Goal: Book appointment/travel/reservation

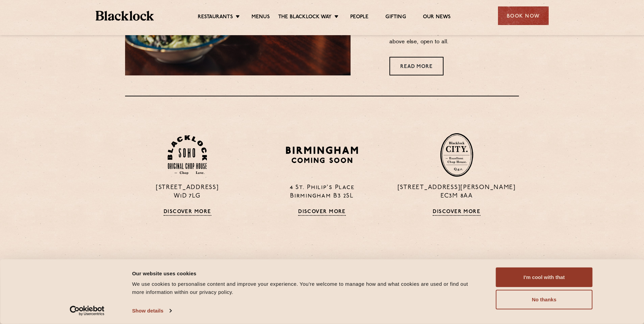
scroll to position [482, 0]
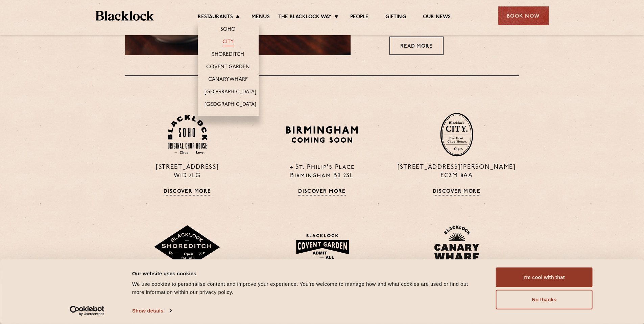
click at [231, 41] on link "City" at bounding box center [227, 42] width 11 height 7
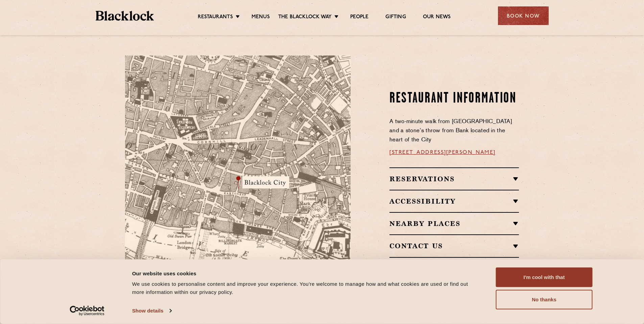
scroll to position [372, 0]
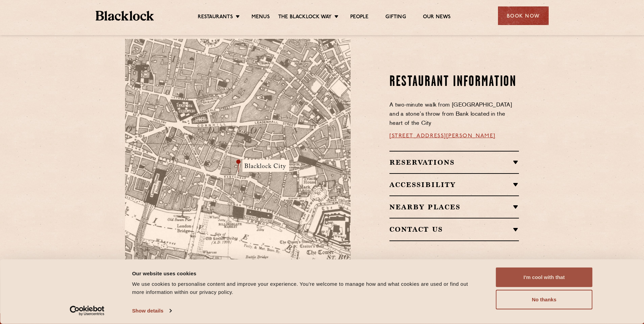
drag, startPoint x: 525, startPoint y: 302, endPoint x: 511, endPoint y: 267, distance: 37.1
click at [525, 301] on button "No thanks" at bounding box center [544, 300] width 97 height 20
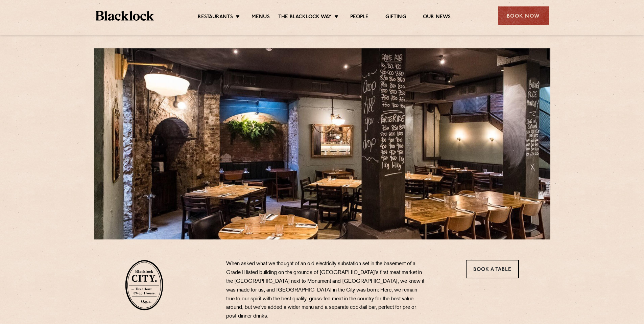
scroll to position [0, 0]
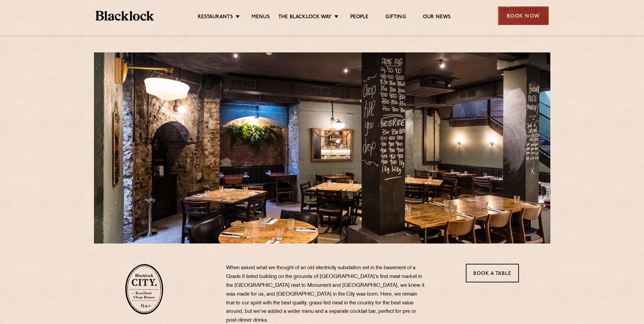
click at [510, 22] on div "Book Now" at bounding box center [523, 15] width 51 height 19
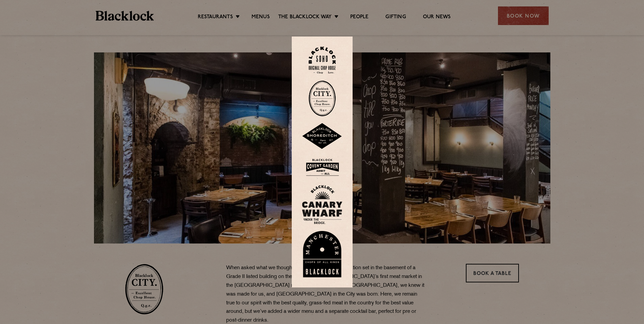
click at [320, 136] on img at bounding box center [322, 136] width 41 height 26
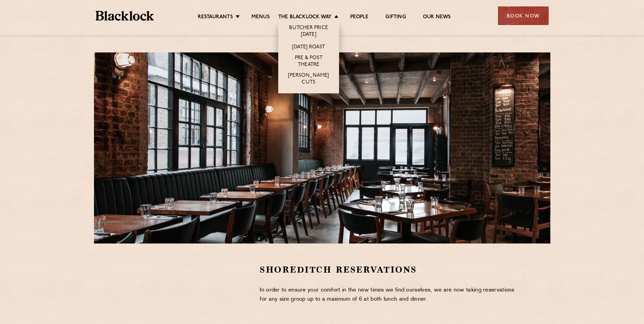
click at [334, 19] on li "The Blacklock Way Butcher Price Monday Sunday Roast Pre & Post Theatre Butcher’…" at bounding box center [310, 17] width 64 height 7
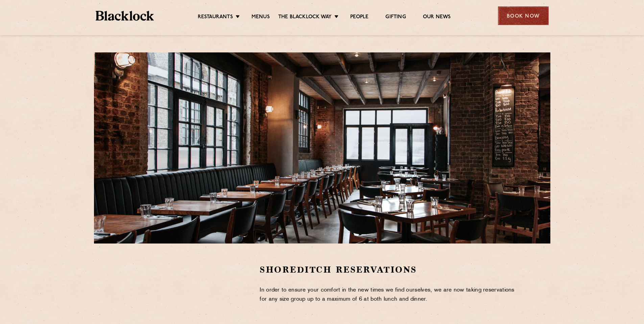
click at [515, 15] on div "Book Now" at bounding box center [523, 15] width 51 height 19
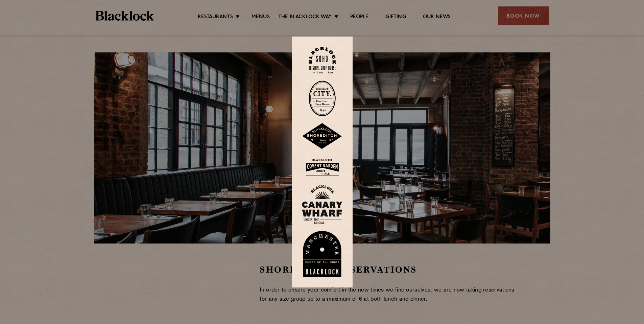
click at [323, 102] on img at bounding box center [321, 98] width 27 height 36
